Goal: Task Accomplishment & Management: Manage account settings

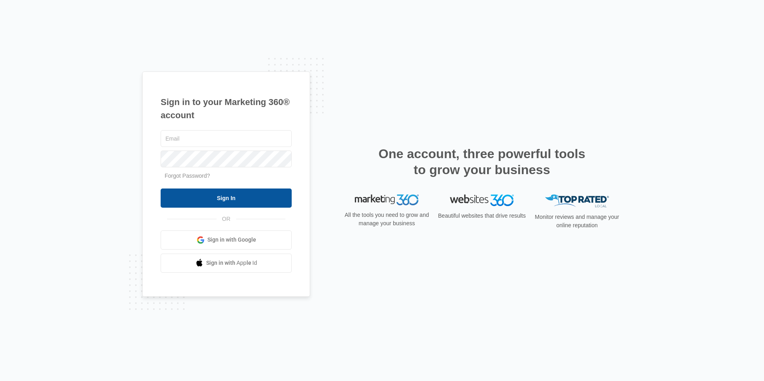
type input "[EMAIL_ADDRESS][DOMAIN_NAME]"
click at [195, 192] on input "Sign In" at bounding box center [226, 198] width 131 height 19
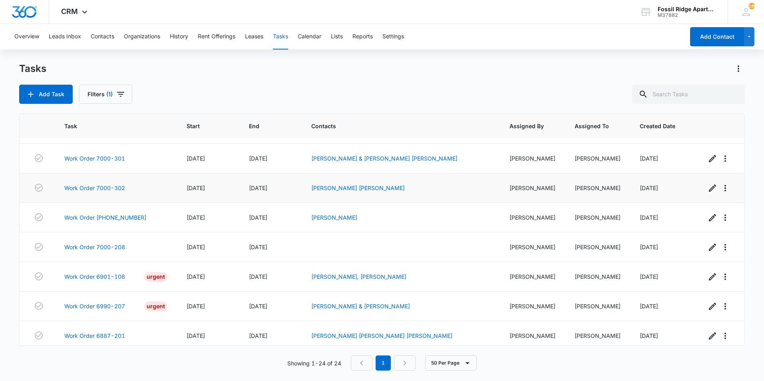
scroll to position [524, 0]
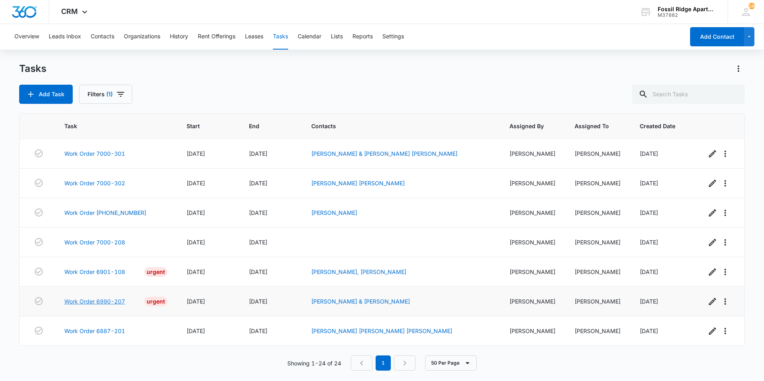
click at [104, 298] on link "Work Order 6990-207" at bounding box center [94, 301] width 61 height 8
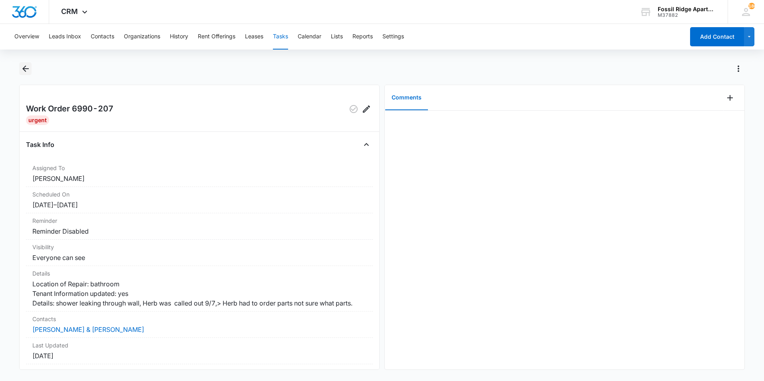
click at [23, 69] on icon "Back" at bounding box center [25, 69] width 6 height 6
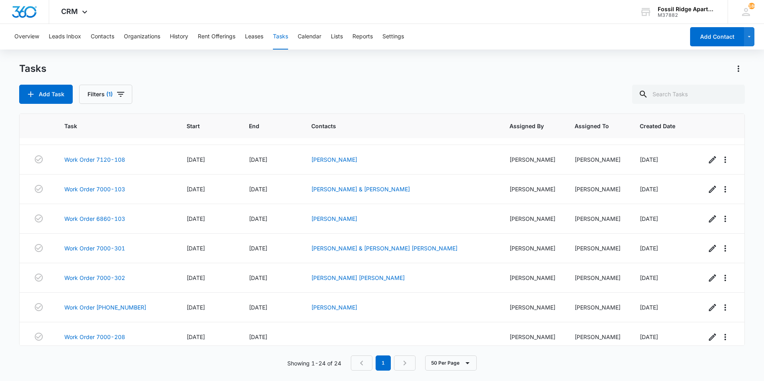
scroll to position [524, 0]
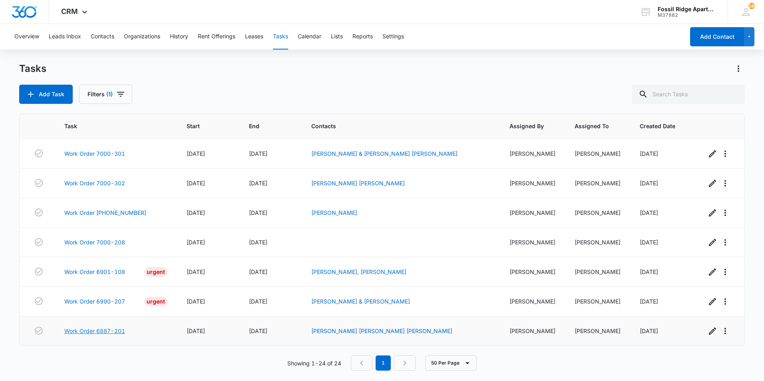
click at [95, 332] on link "Work Order 6887-201" at bounding box center [94, 331] width 61 height 8
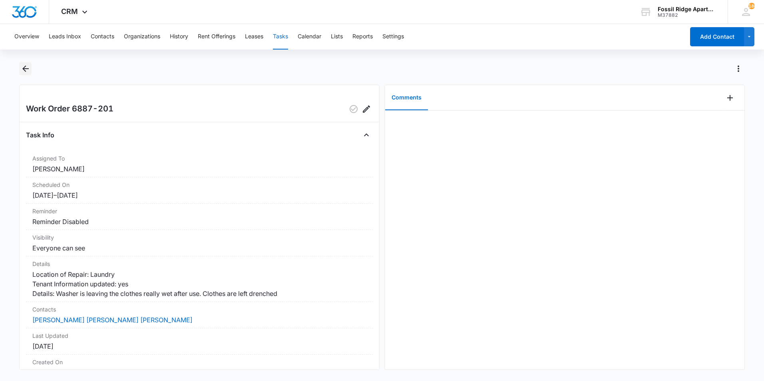
click at [25, 68] on icon "Back" at bounding box center [26, 69] width 10 height 10
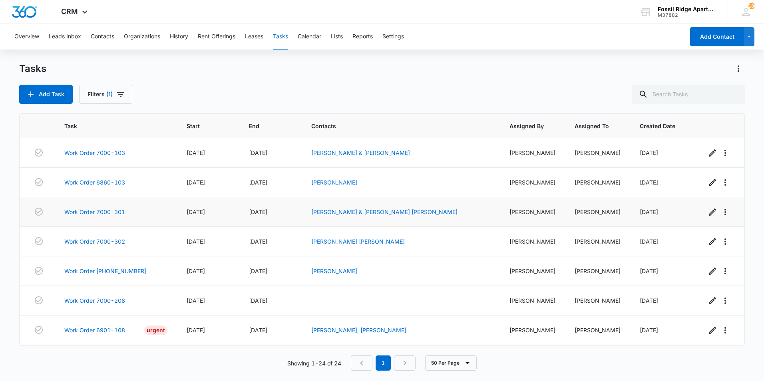
scroll to position [324, 0]
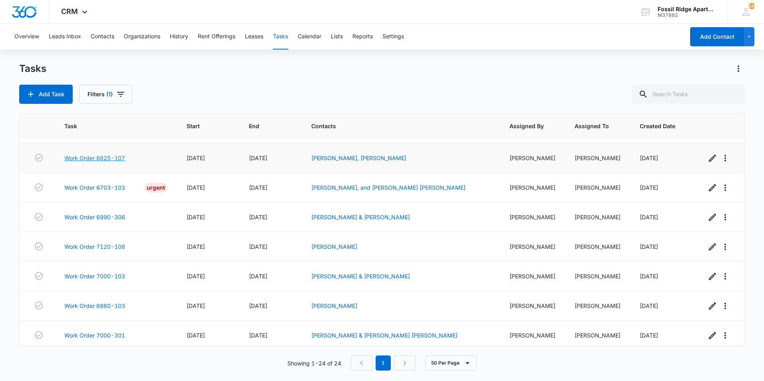
click at [109, 162] on link "Work Order 6825-107" at bounding box center [94, 158] width 61 height 8
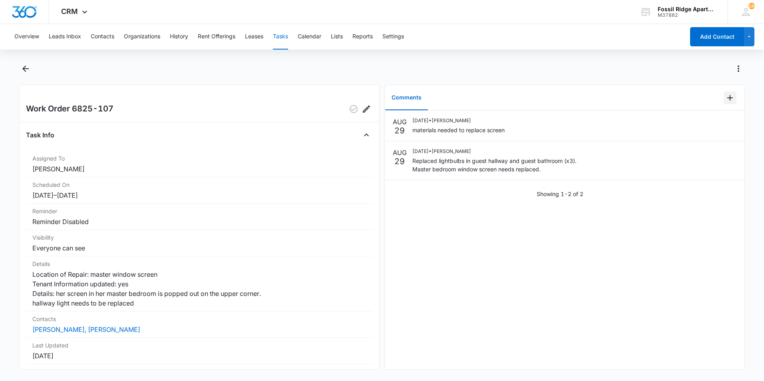
click at [725, 95] on icon "Add Comment" at bounding box center [730, 98] width 10 height 10
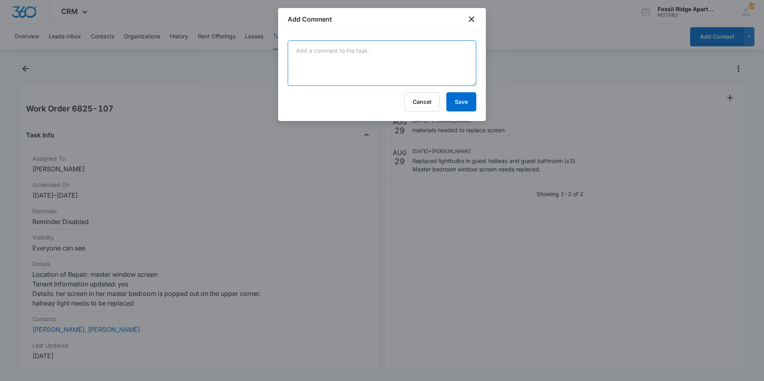
click at [397, 68] on textarea at bounding box center [382, 63] width 189 height 46
type textarea "Replaced bedroom window screen."
click at [465, 97] on button "Save" at bounding box center [461, 101] width 30 height 19
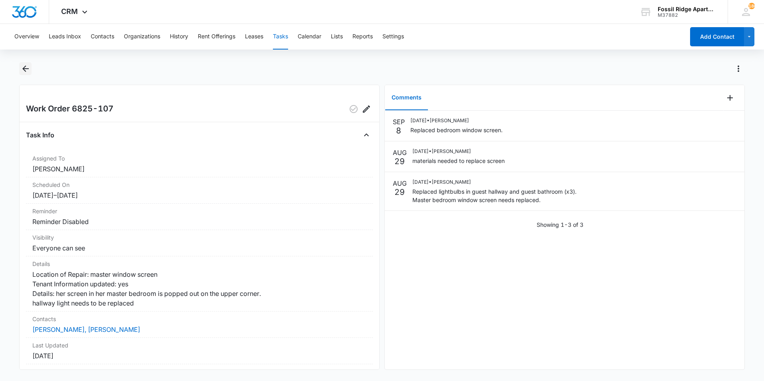
click at [19, 72] on main "Work Order 6825-107 Task Info Assigned To Colton Loe Scheduled On 8/28/25 – 8/2…" at bounding box center [382, 220] width 764 height 317
click at [29, 74] on button "Back" at bounding box center [25, 68] width 12 height 13
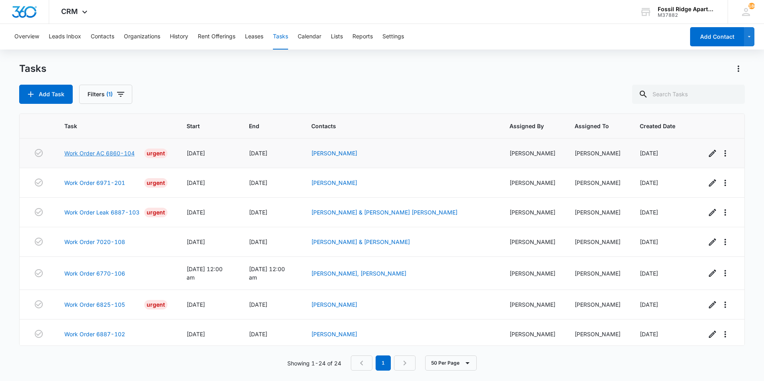
click at [121, 153] on link "Work Order AC 6860-104" at bounding box center [99, 153] width 70 height 8
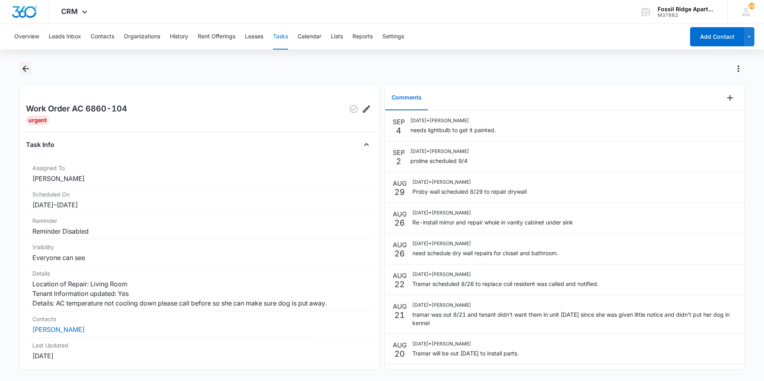
click at [24, 64] on icon "Back" at bounding box center [26, 69] width 10 height 10
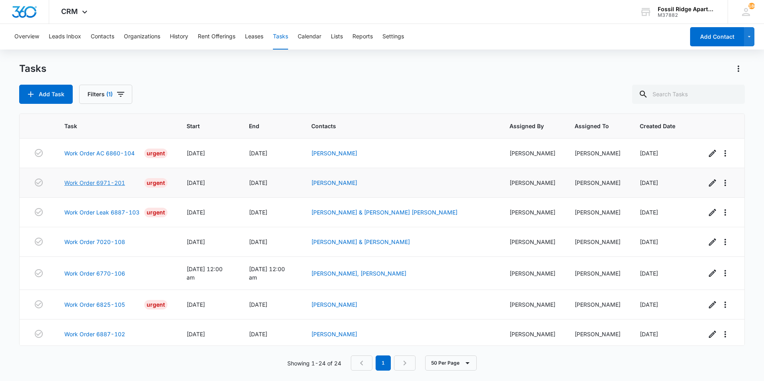
click at [92, 182] on link "Work Order 6971-201" at bounding box center [94, 183] width 61 height 8
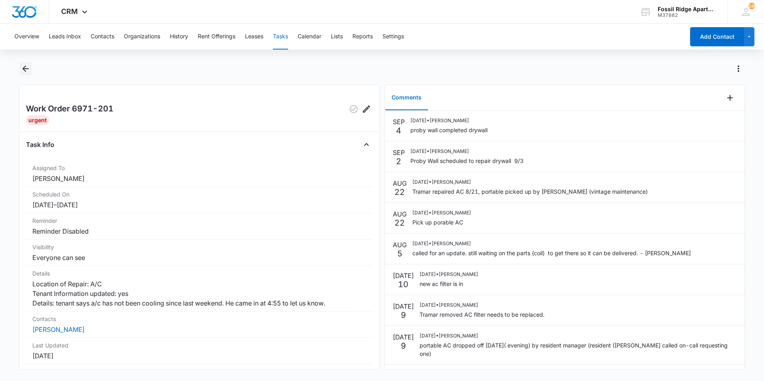
click at [24, 71] on icon "Back" at bounding box center [26, 69] width 10 height 10
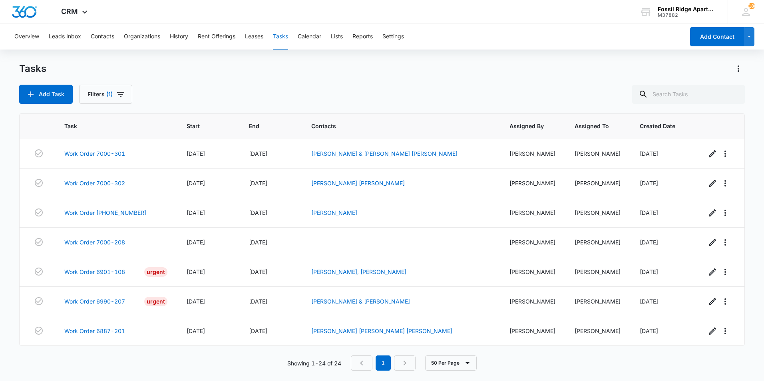
scroll to position [524, 0]
click at [109, 327] on link "Work Order 6887-201" at bounding box center [94, 331] width 61 height 8
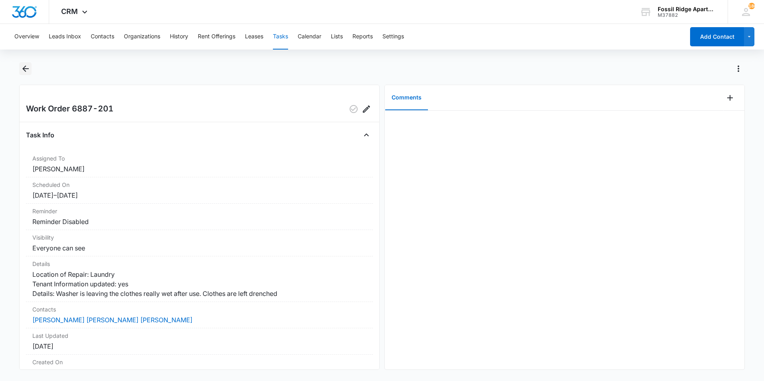
click at [31, 67] on button "Back" at bounding box center [25, 68] width 12 height 13
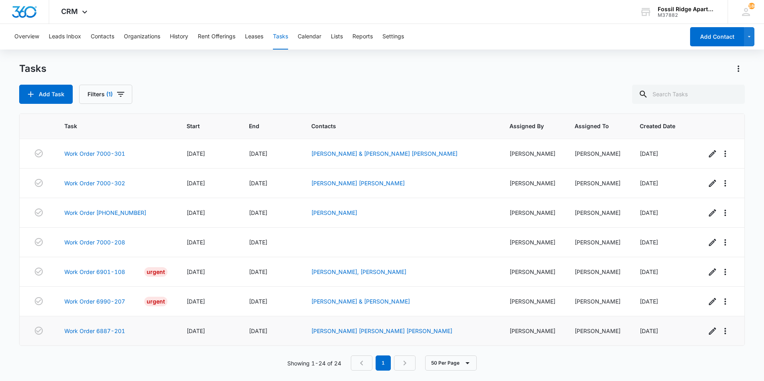
scroll to position [524, 0]
click at [102, 297] on link "Work Order 6990-207" at bounding box center [94, 301] width 61 height 8
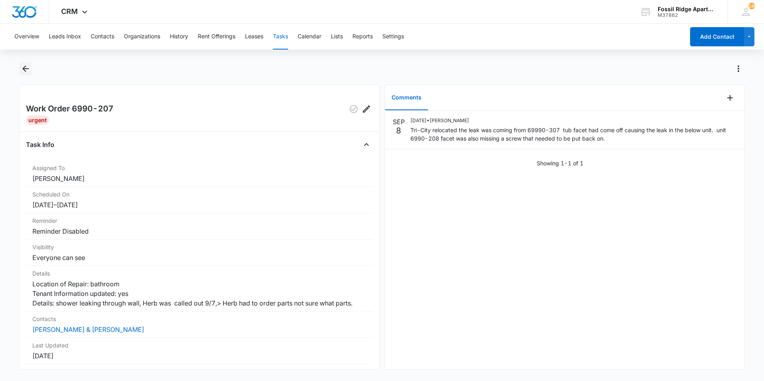
click at [26, 72] on icon "Back" at bounding box center [26, 69] width 10 height 10
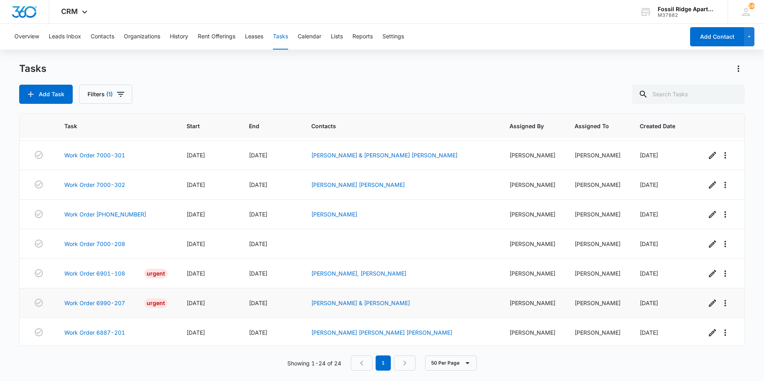
scroll to position [524, 0]
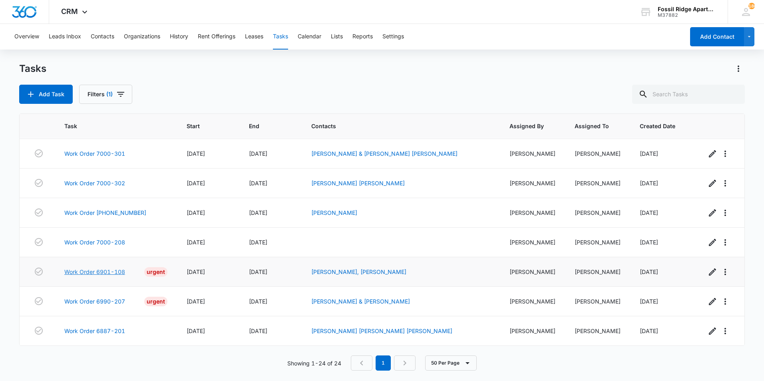
click at [116, 268] on link "Work Order 6901-108" at bounding box center [94, 272] width 61 height 8
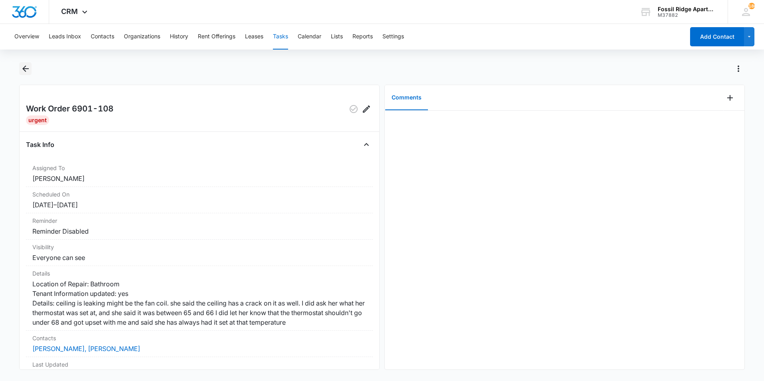
click at [26, 65] on icon "Back" at bounding box center [26, 69] width 10 height 10
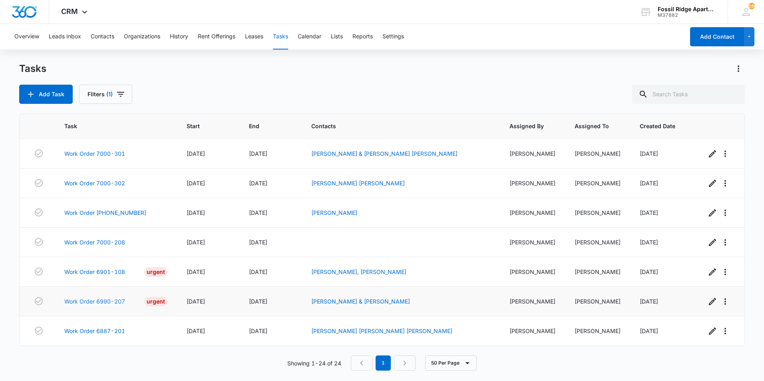
scroll to position [524, 0]
click at [102, 269] on link "Work Order 6901-108" at bounding box center [94, 272] width 61 height 8
